Goal: Communication & Community: Ask a question

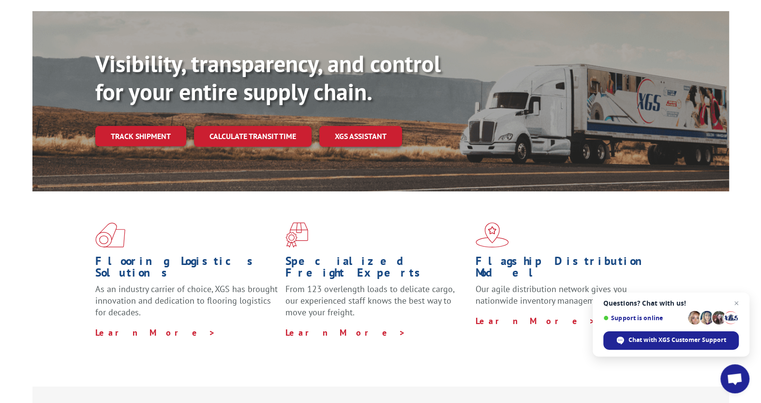
scroll to position [97, 0]
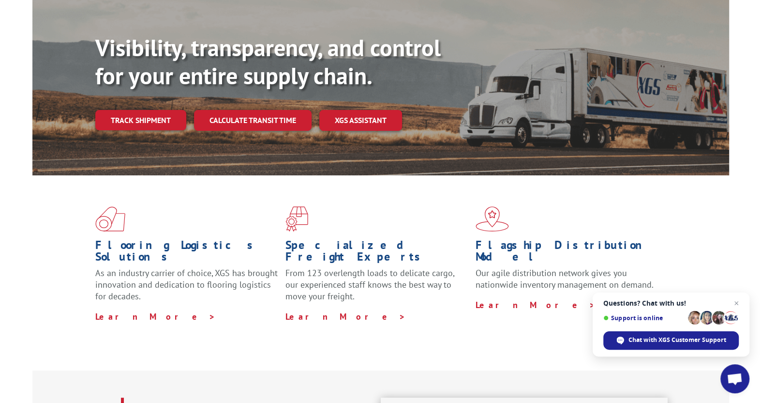
click at [653, 345] on span "Chat with XGS Customer Support" at bounding box center [670, 340] width 135 height 18
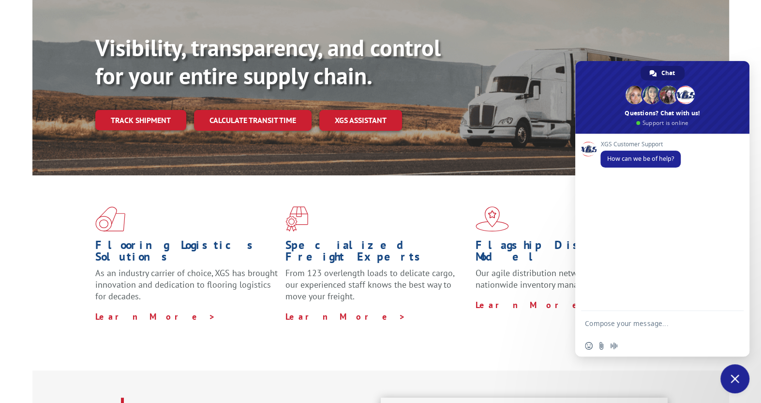
click at [629, 320] on textarea "Compose your message..." at bounding box center [652, 323] width 135 height 24
type textarea "Please advise latest status of PRO 17508959"
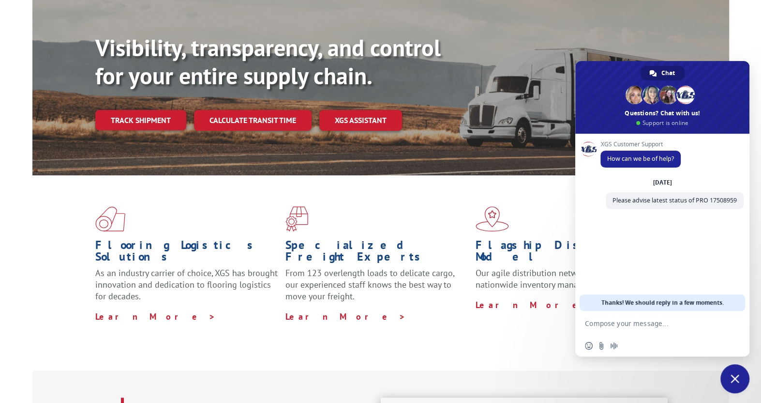
click at [625, 259] on div "XGS Customer Support How can we be of help? [DATE] Please advise latest status …" at bounding box center [662, 222] width 174 height 177
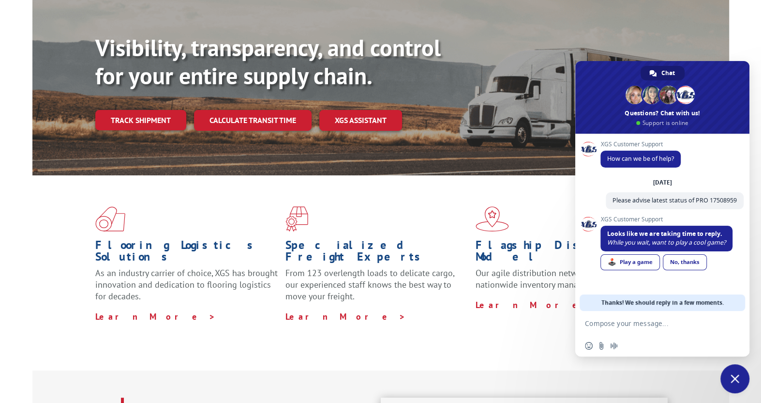
click at [680, 261] on link "No, thanks" at bounding box center [685, 262] width 44 height 16
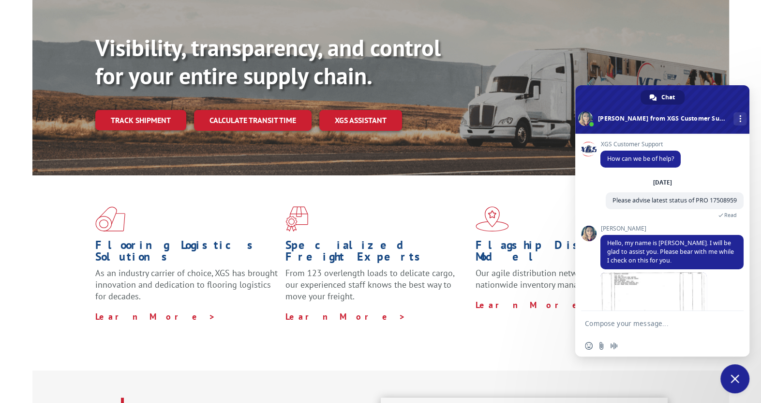
scroll to position [70, 0]
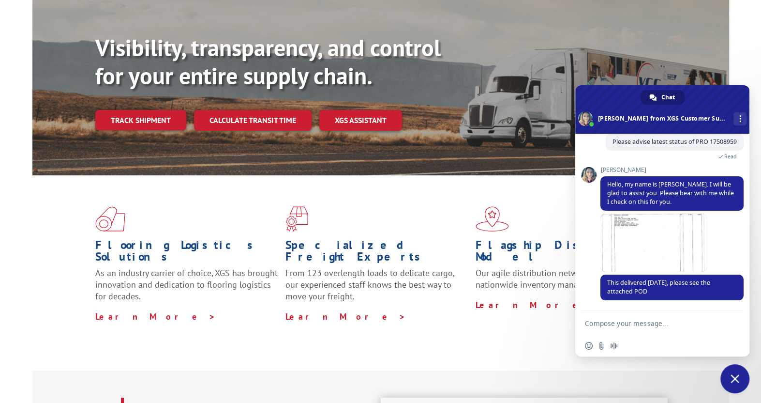
click at [676, 257] on span at bounding box center [654, 242] width 106 height 58
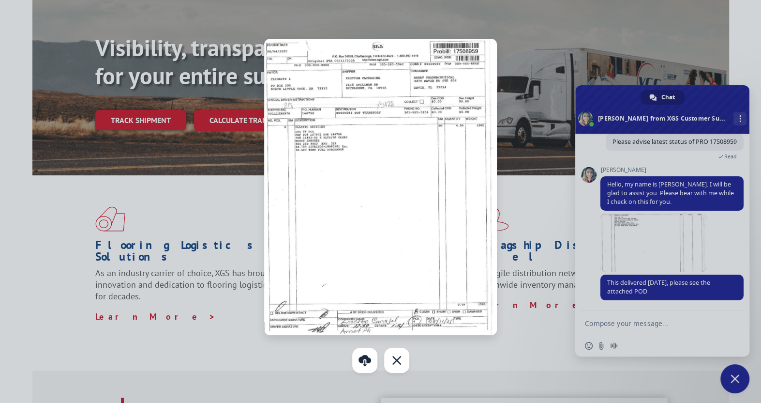
click at [364, 358] on link at bounding box center [364, 359] width 25 height 25
click at [636, 324] on div at bounding box center [380, 201] width 761 height 403
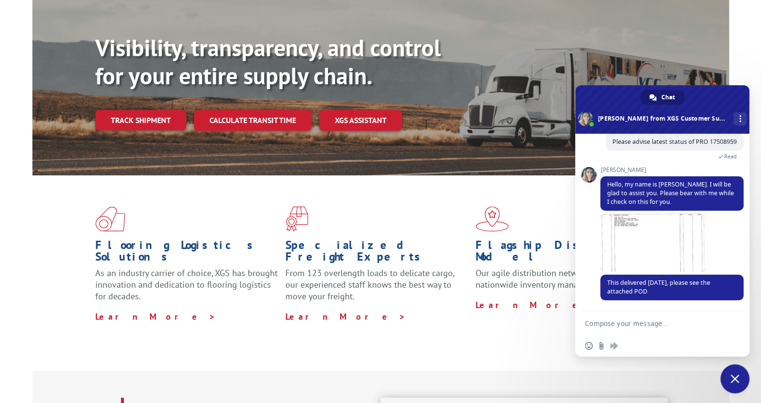
click at [631, 321] on textarea "Compose your message..." at bounding box center [652, 323] width 135 height 24
type textarea "Thank you so much!!"
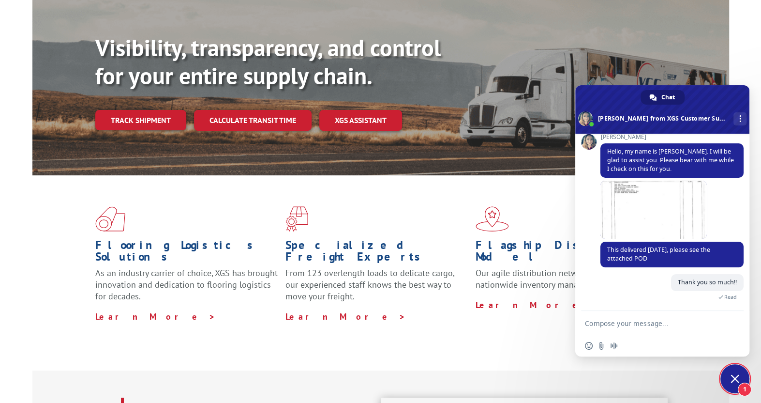
scroll to position [173, 0]
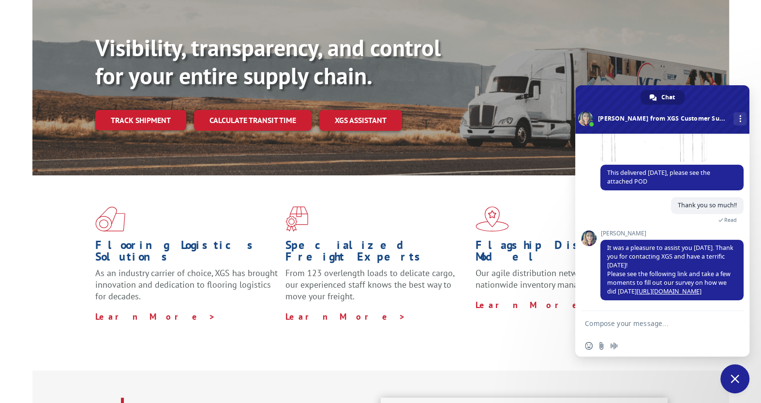
click at [686, 291] on link "[URL][DOMAIN_NAME]" at bounding box center [669, 291] width 65 height 8
